Goal: Information Seeking & Learning: Learn about a topic

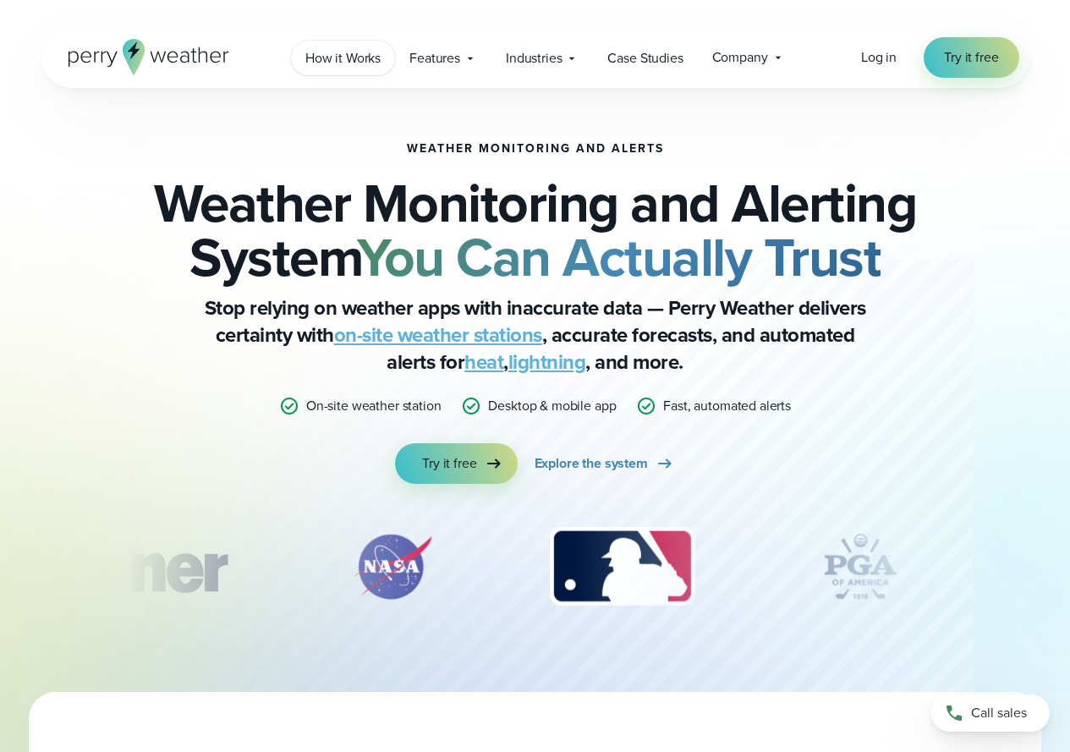
click at [385, 55] on link "How it Works" at bounding box center [343, 58] width 104 height 35
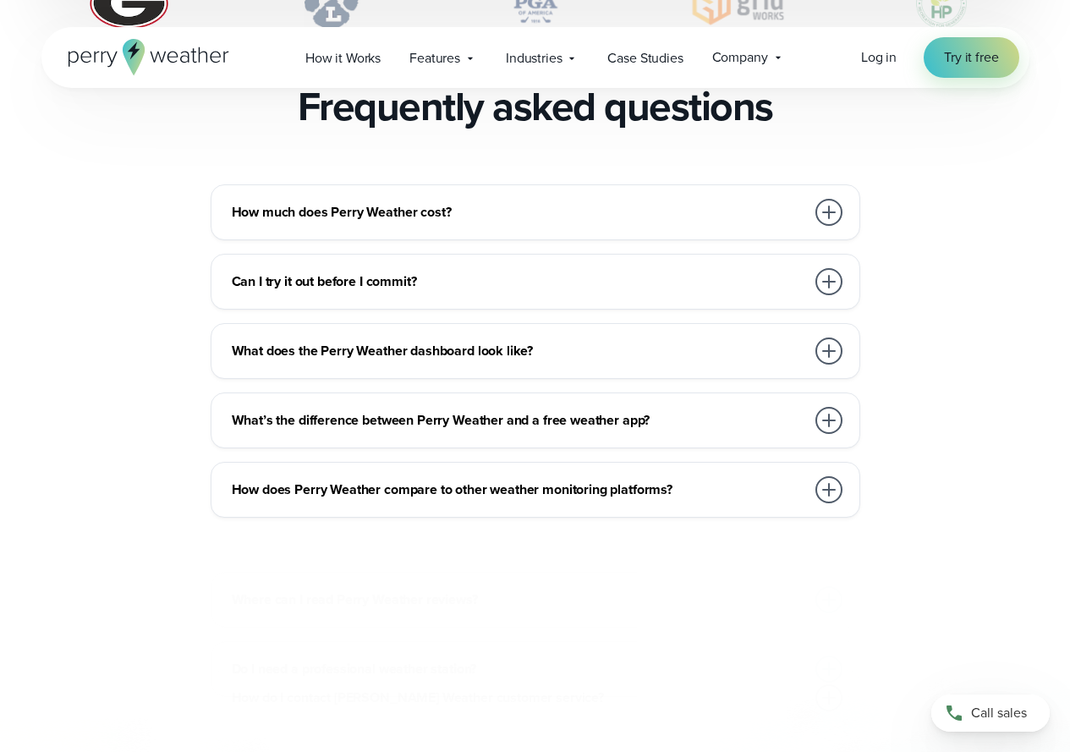
scroll to position [3720, 0]
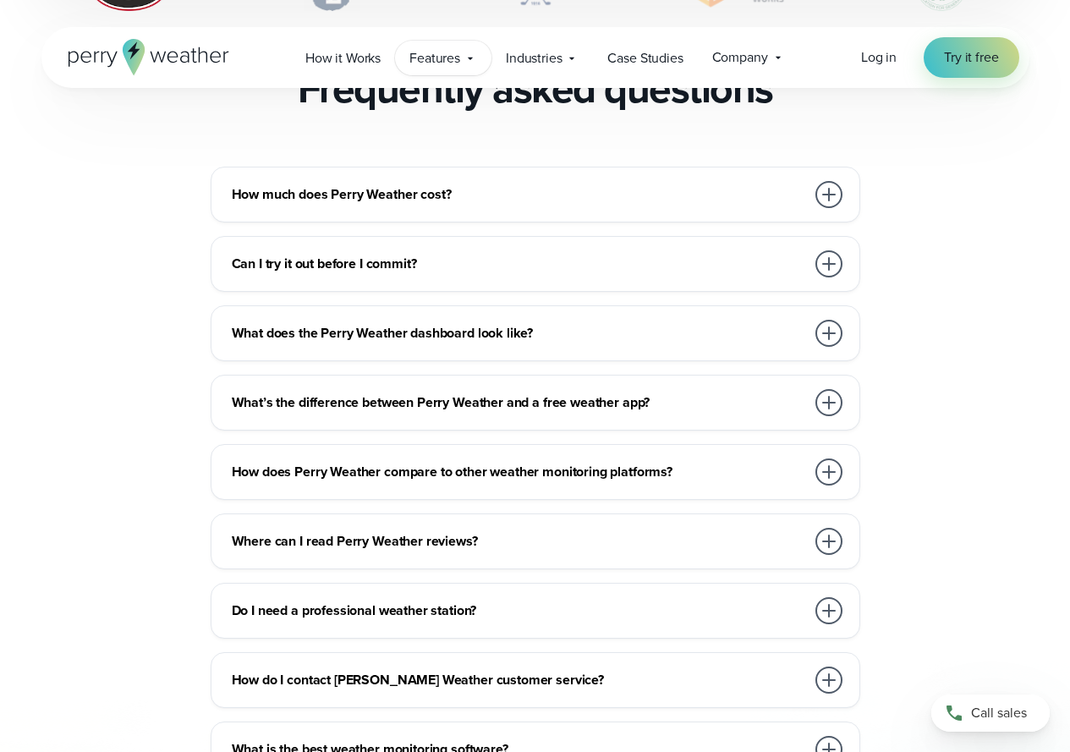
click at [469, 54] on icon at bounding box center [470, 59] width 14 height 14
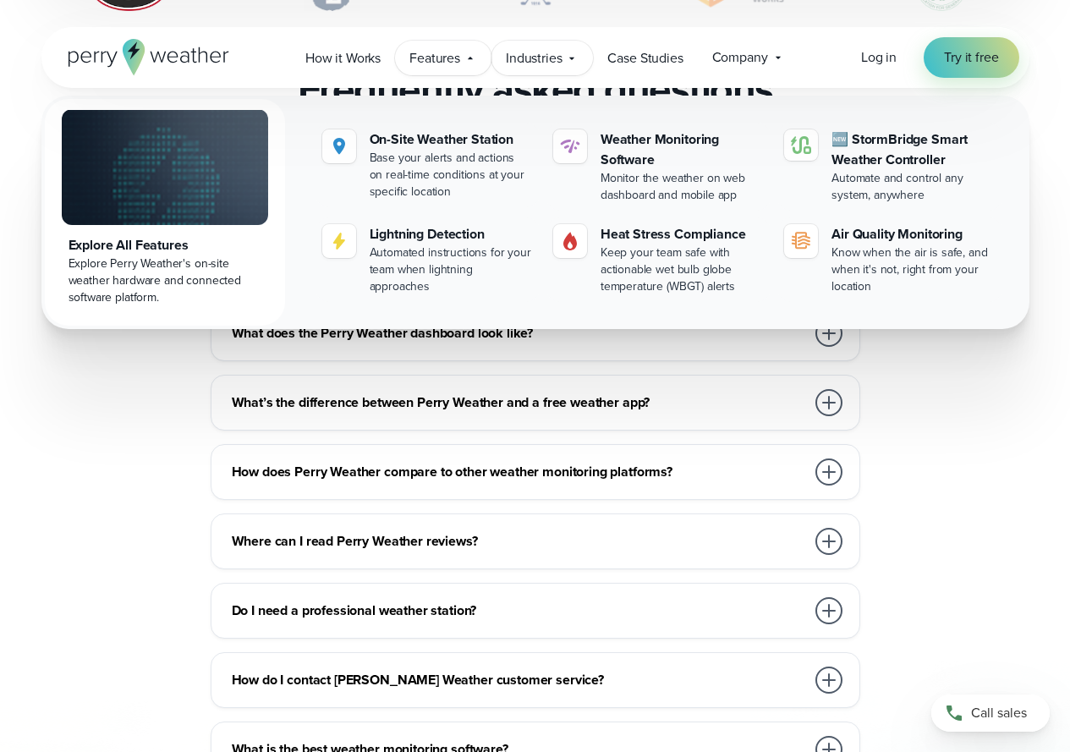
click at [558, 60] on span "Industries" at bounding box center [534, 58] width 56 height 20
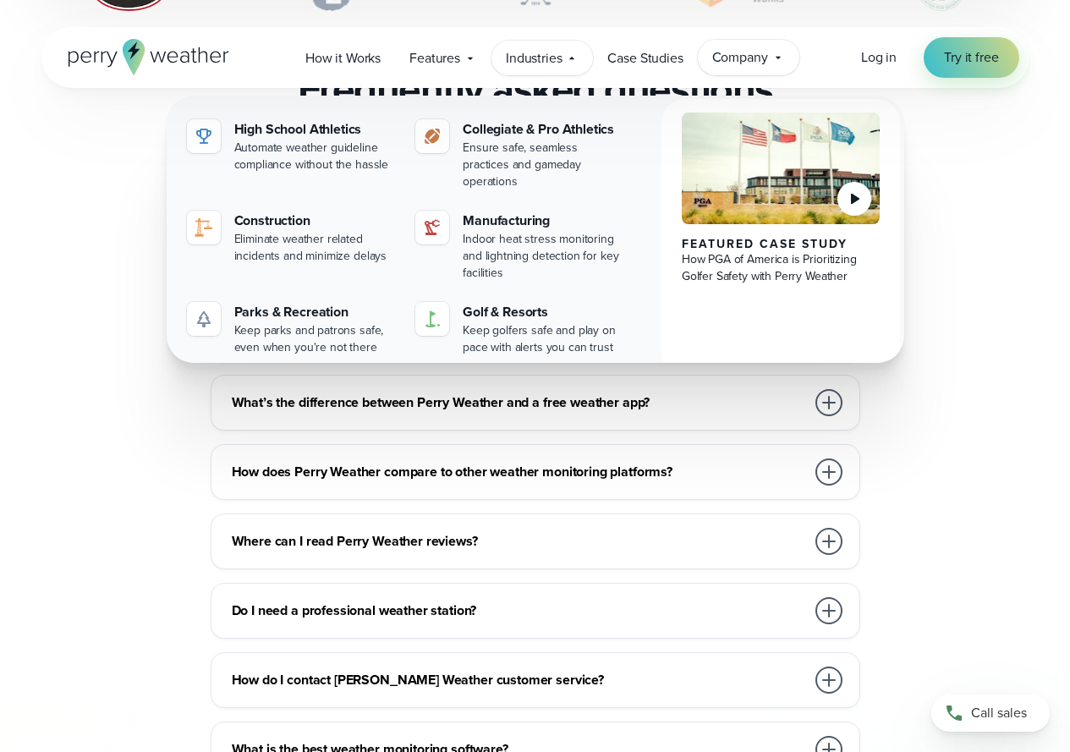
click at [748, 54] on span "Company" at bounding box center [740, 57] width 56 height 20
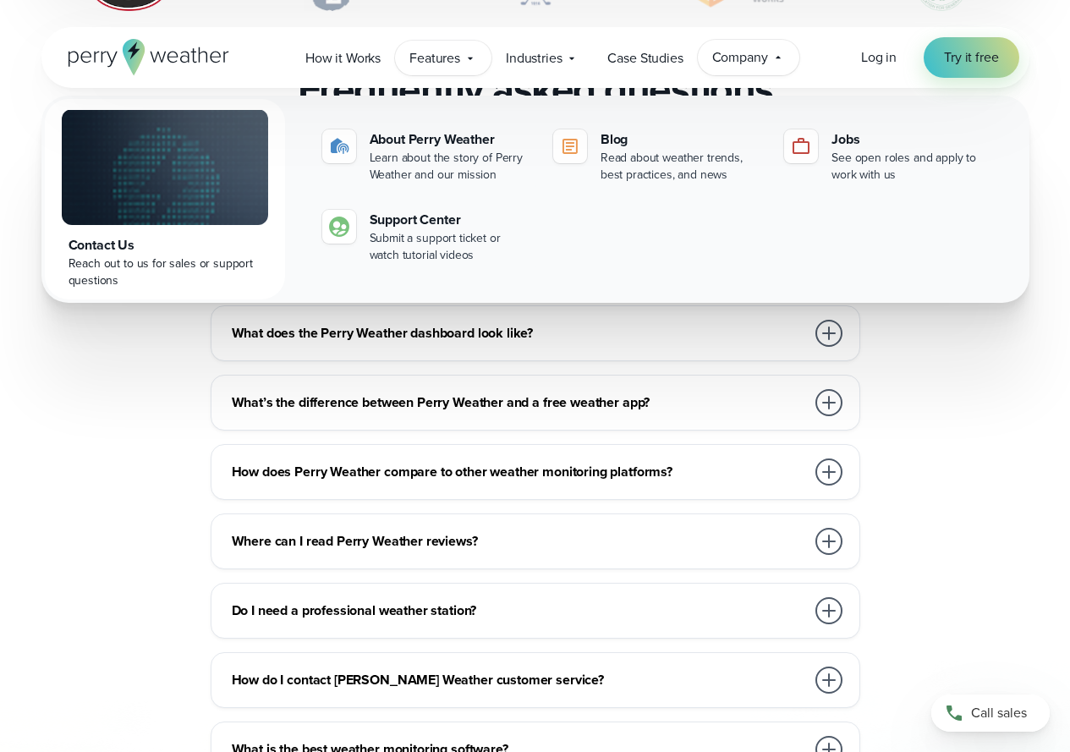
click at [418, 58] on span "Features" at bounding box center [434, 58] width 51 height 20
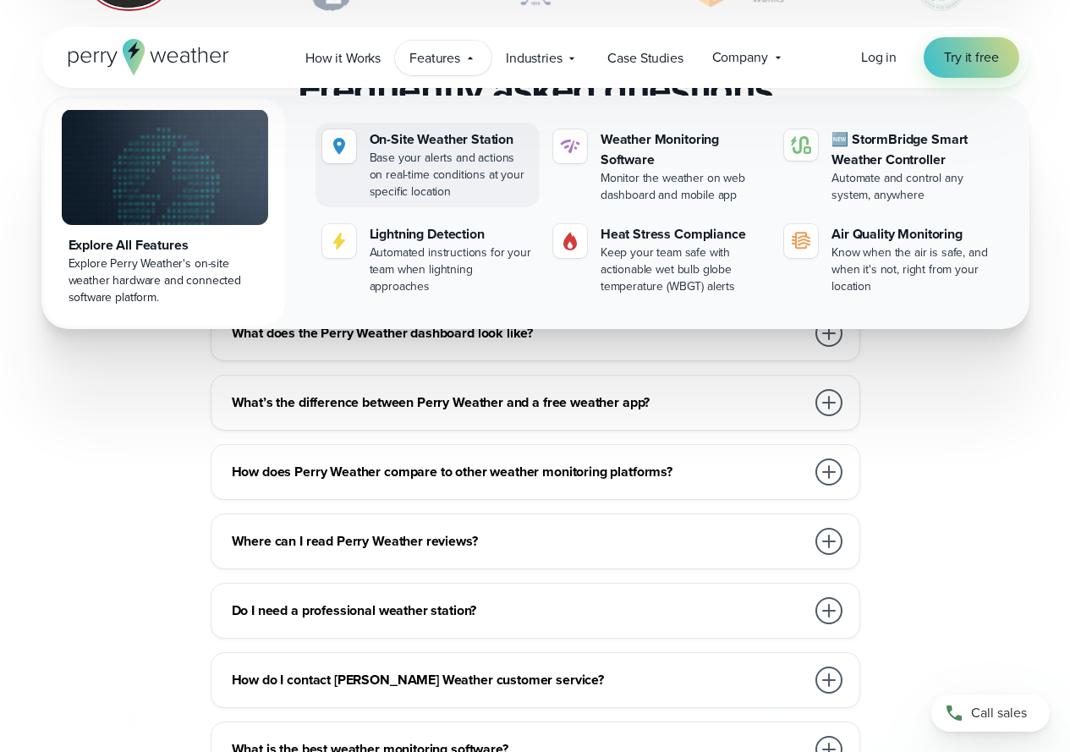
click at [438, 156] on div "Base your alerts and actions on real-time conditions at your specific location" at bounding box center [450, 175] width 163 height 51
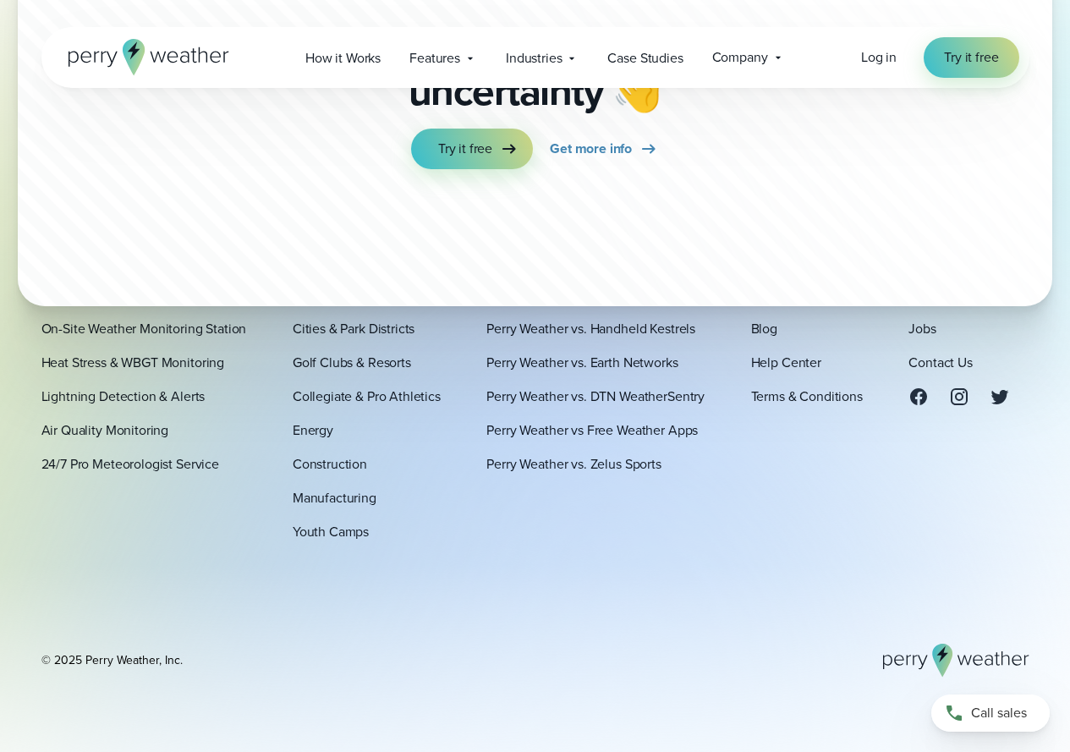
scroll to position [5306, 0]
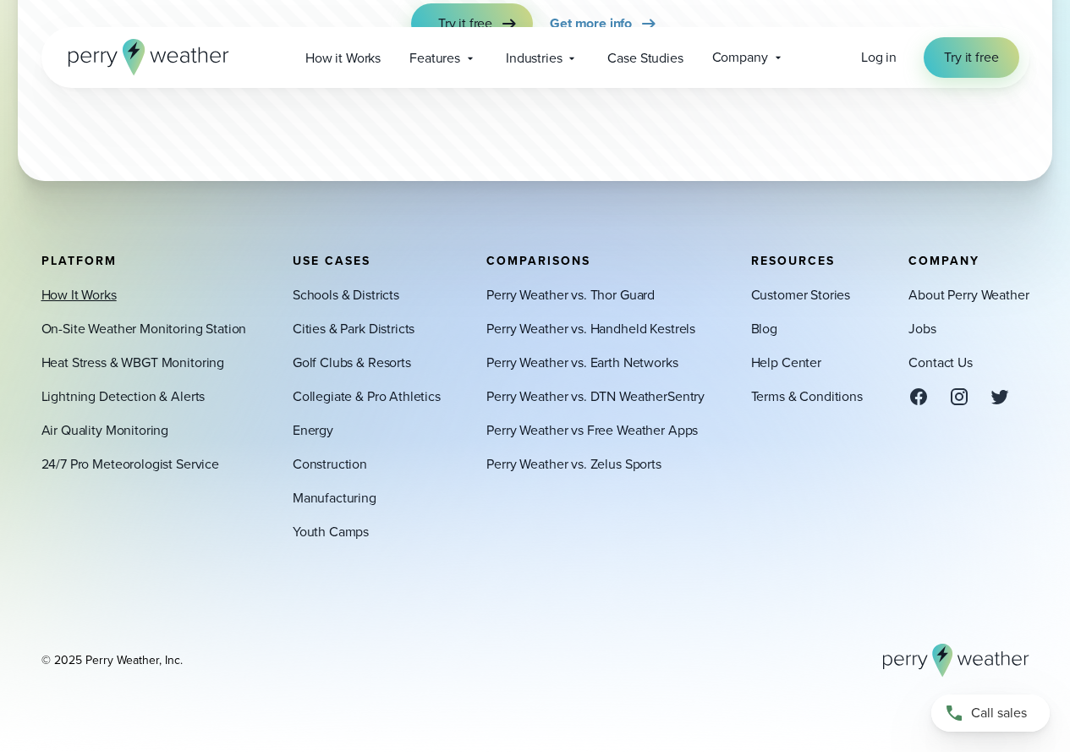
click at [97, 295] on link "How It Works" at bounding box center [78, 295] width 75 height 20
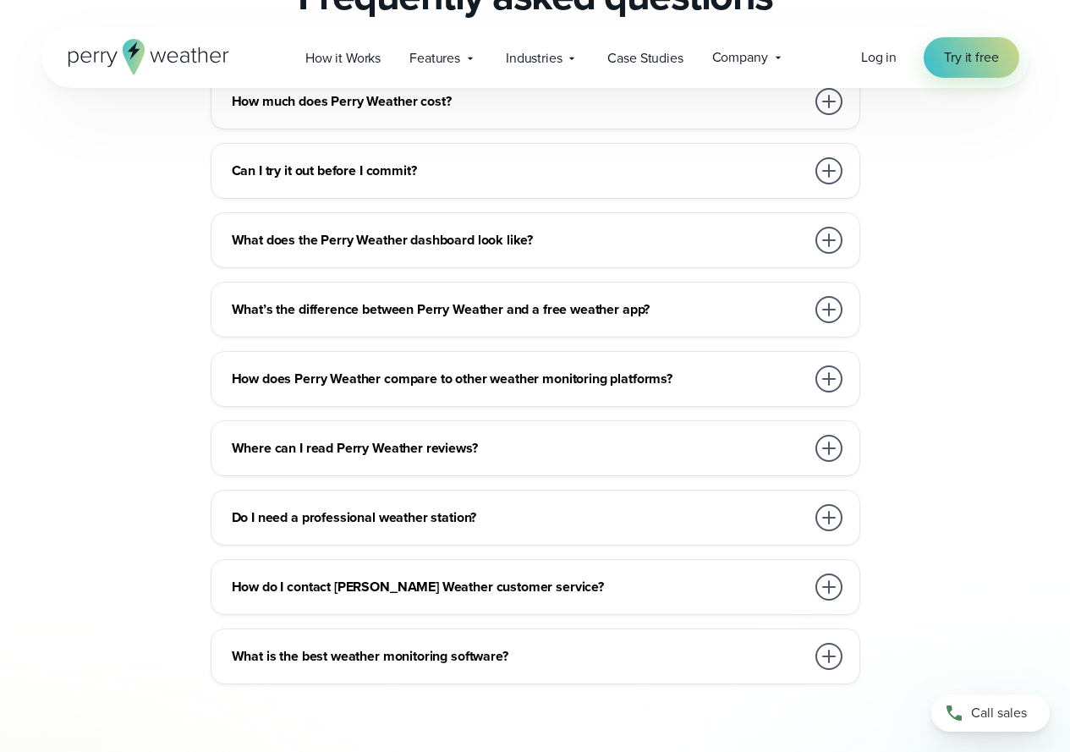
scroll to position [3889, 0]
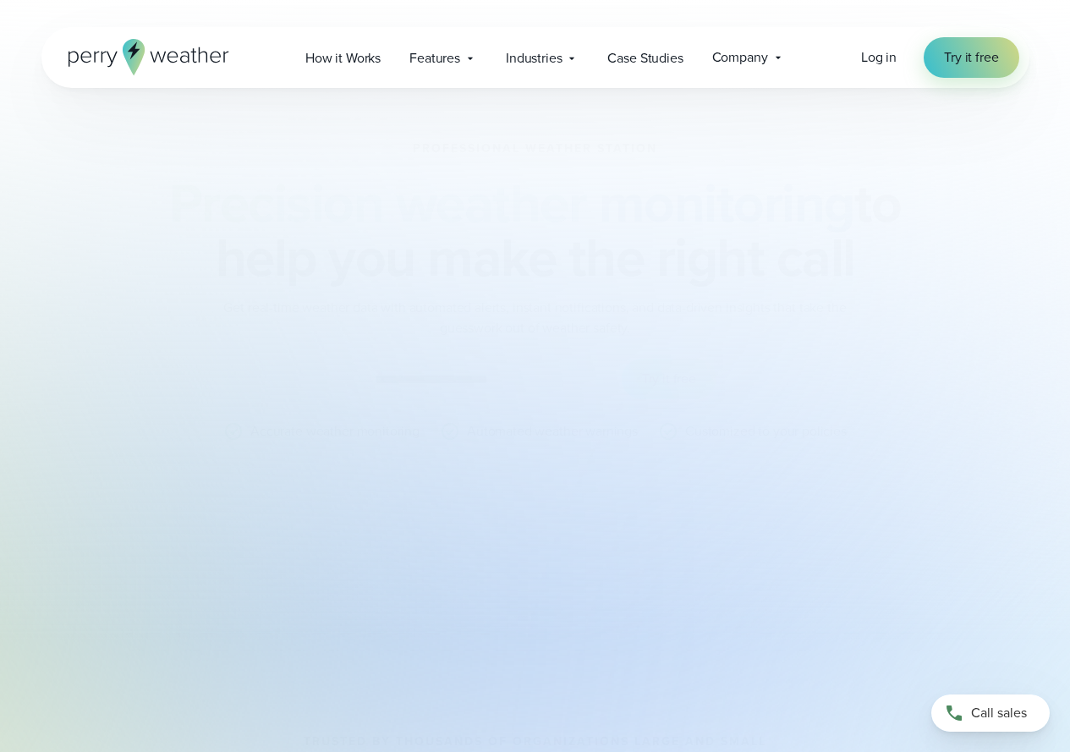
scroll to position [5306, 0]
